Goal: Task Accomplishment & Management: Use online tool/utility

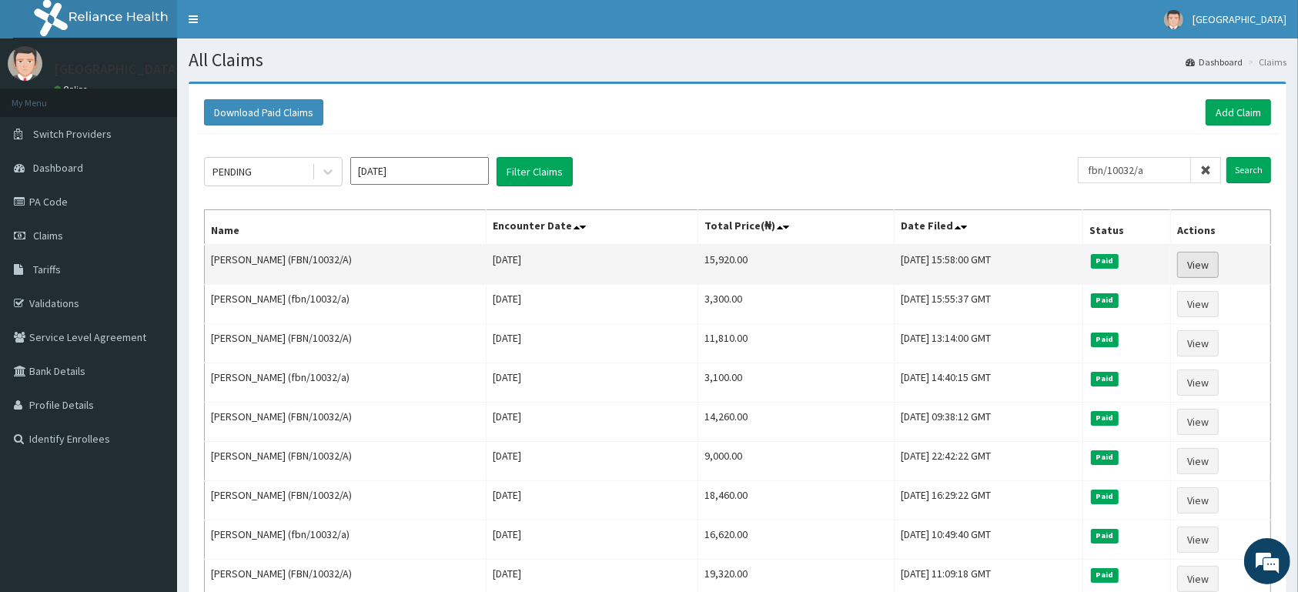
click at [1201, 269] on link "View" at bounding box center [1198, 265] width 42 height 26
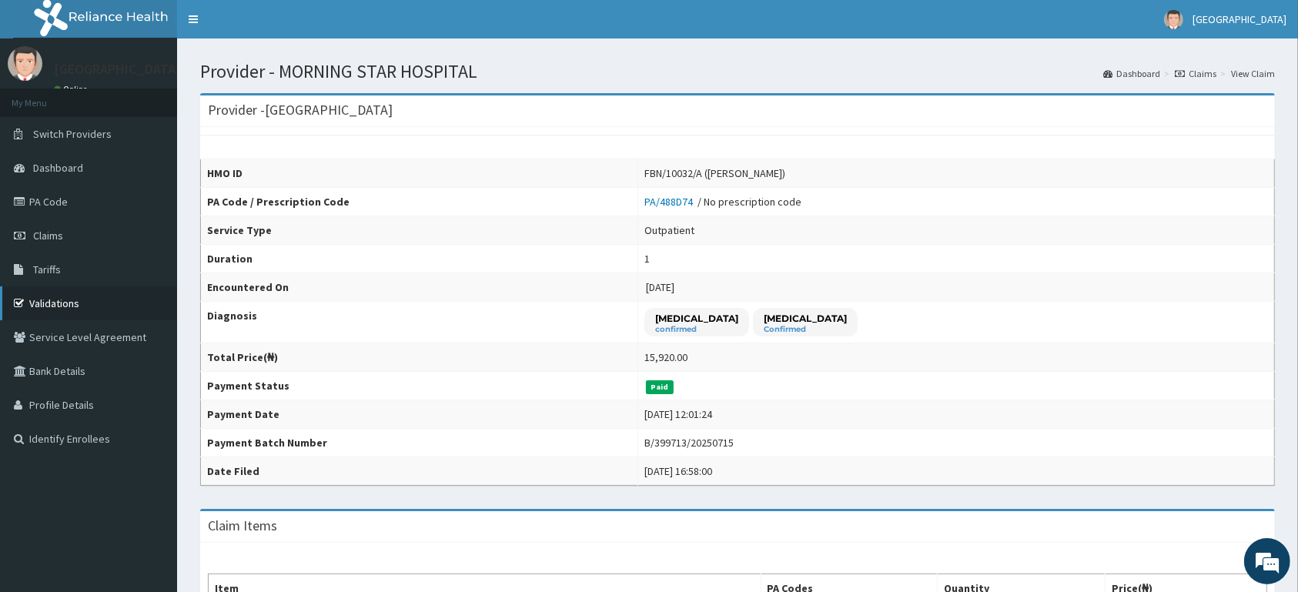
click at [58, 299] on link "Validations" at bounding box center [88, 303] width 177 height 34
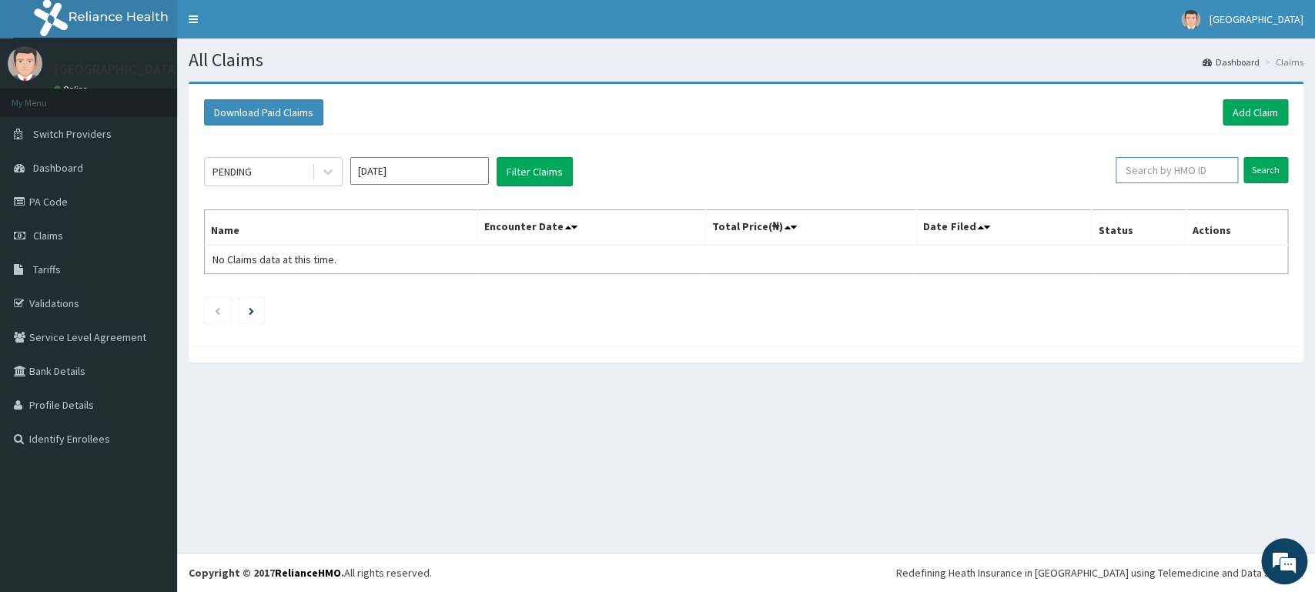
click at [1184, 160] on input "text" at bounding box center [1176, 170] width 122 height 26
type input "hev/10008/a"
click at [1277, 174] on input "Search" at bounding box center [1265, 170] width 45 height 26
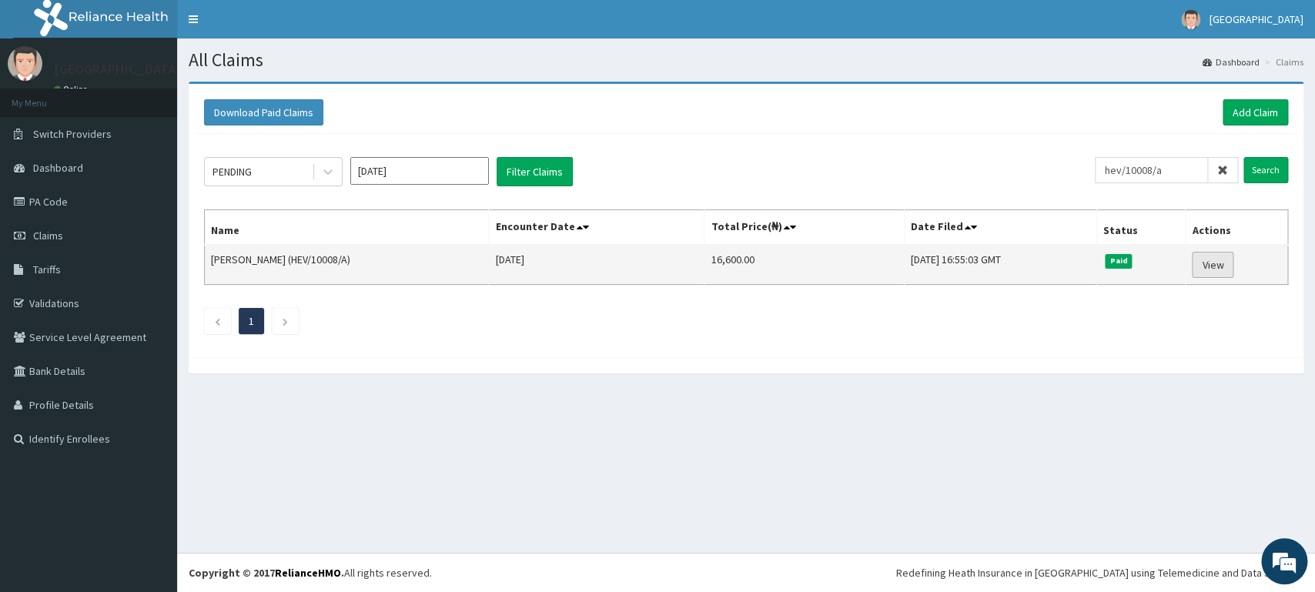
click at [1231, 269] on link "View" at bounding box center [1212, 265] width 42 height 26
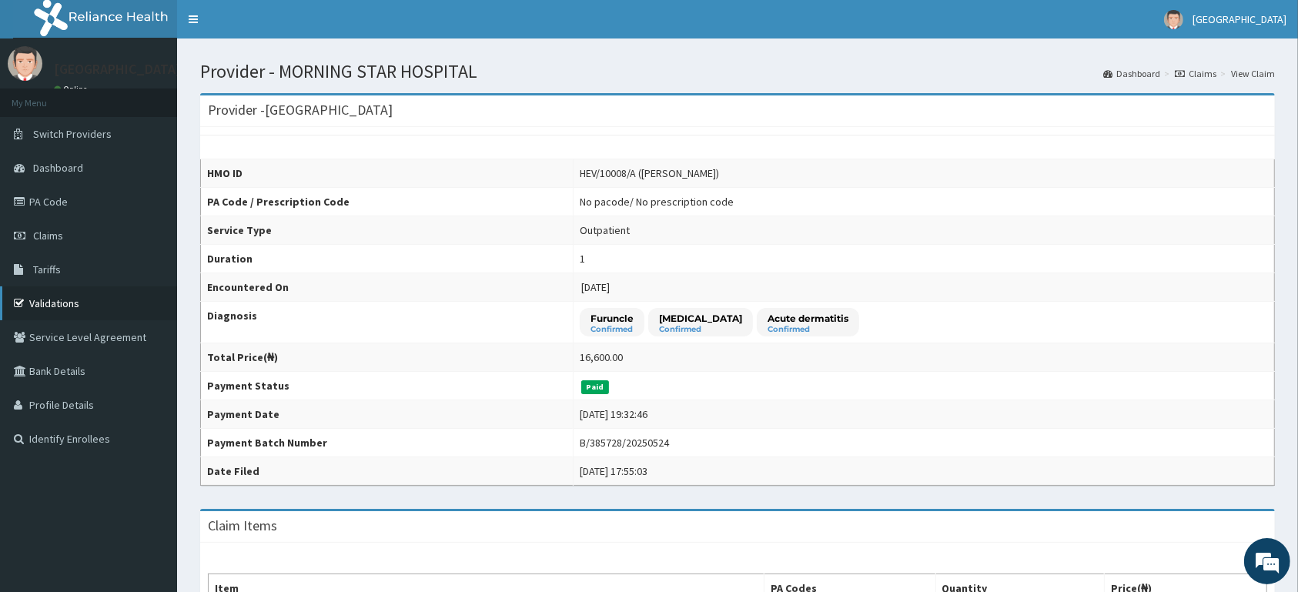
click at [51, 304] on link "Validations" at bounding box center [88, 303] width 177 height 34
